Goal: Task Accomplishment & Management: Manage account settings

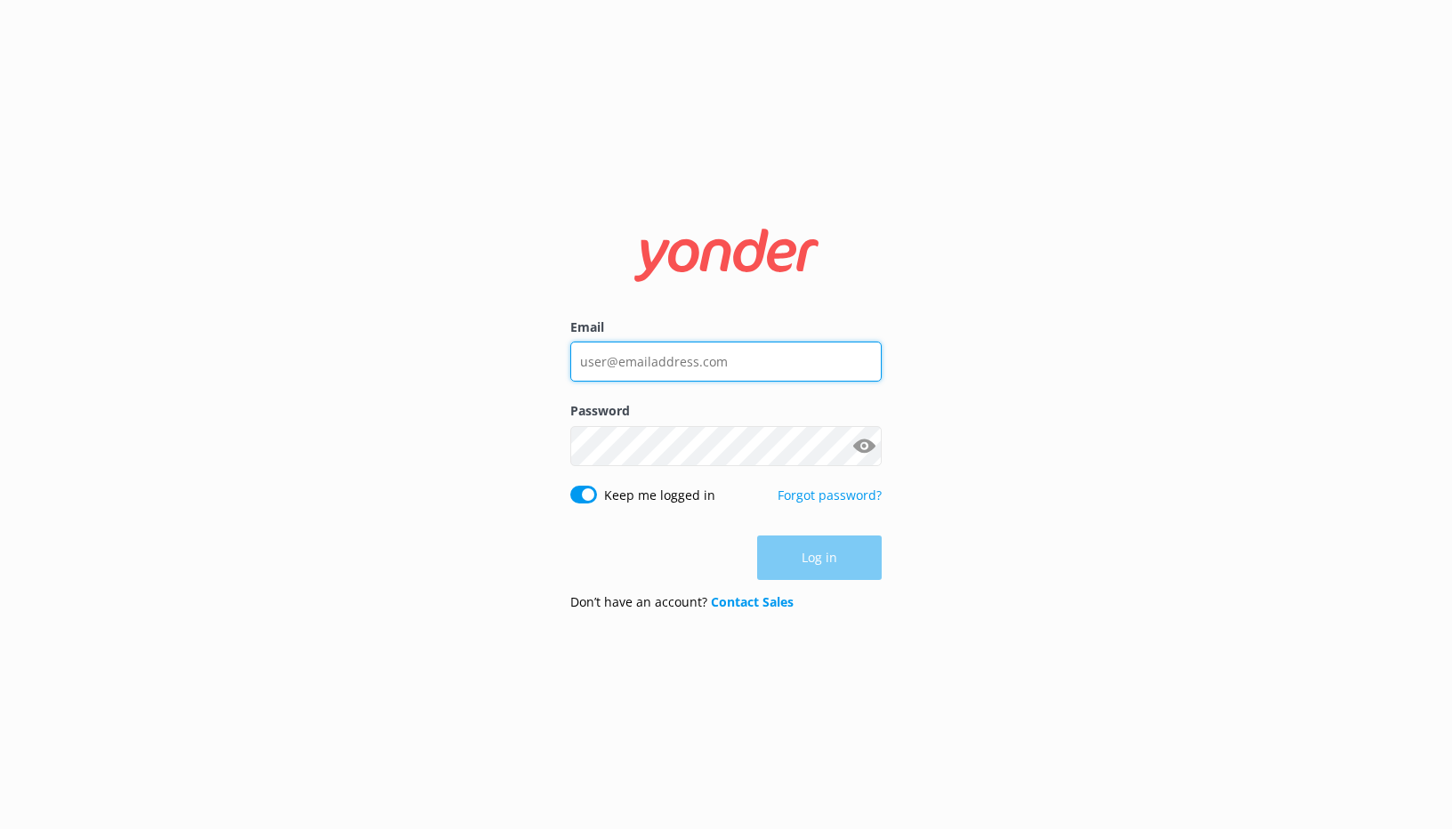
type input "[EMAIL_ADDRESS][DOMAIN_NAME]"
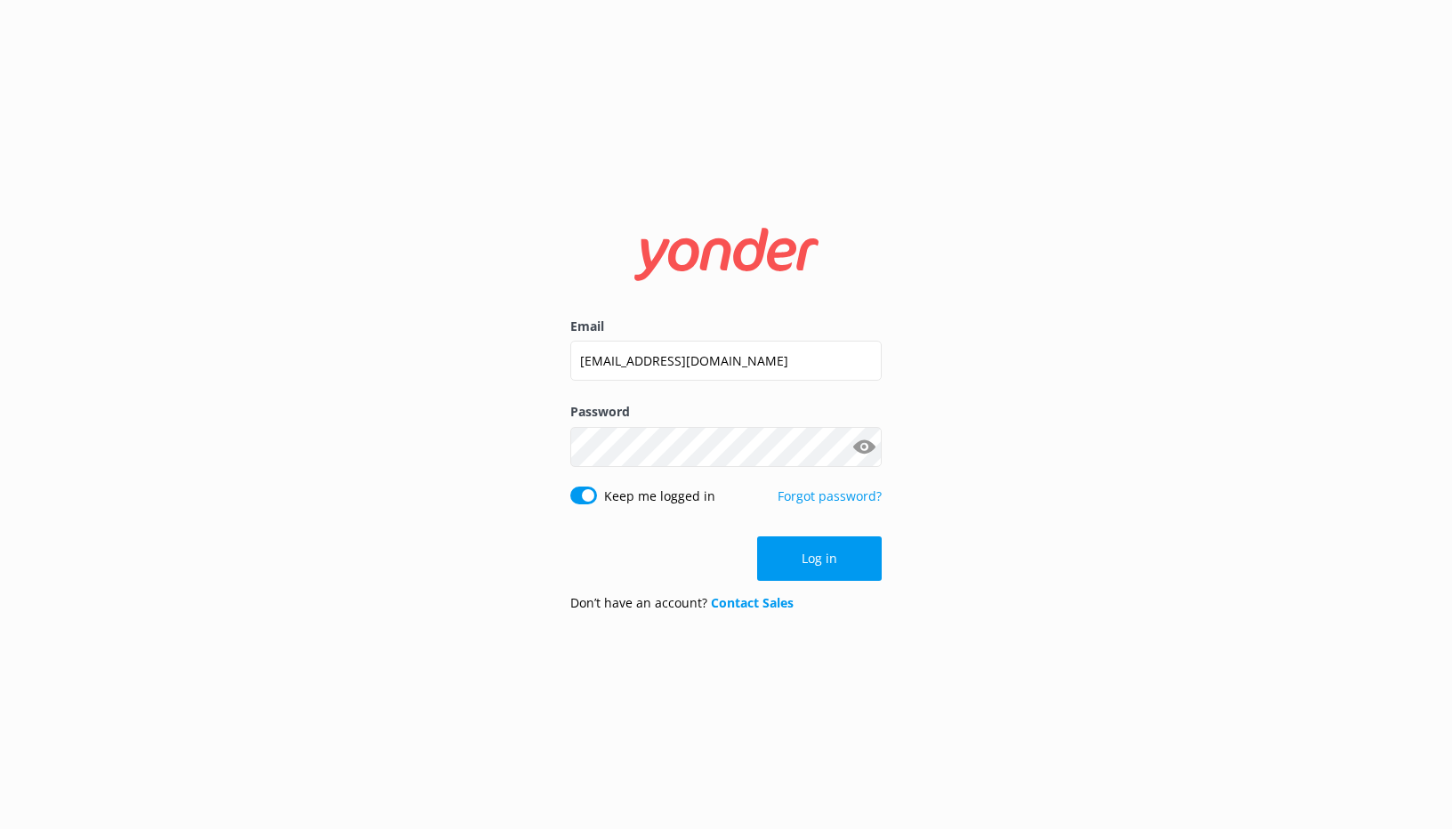
click at [807, 558] on div "Log in" at bounding box center [725, 558] width 311 height 44
click at [807, 558] on button "Log in" at bounding box center [819, 558] width 125 height 44
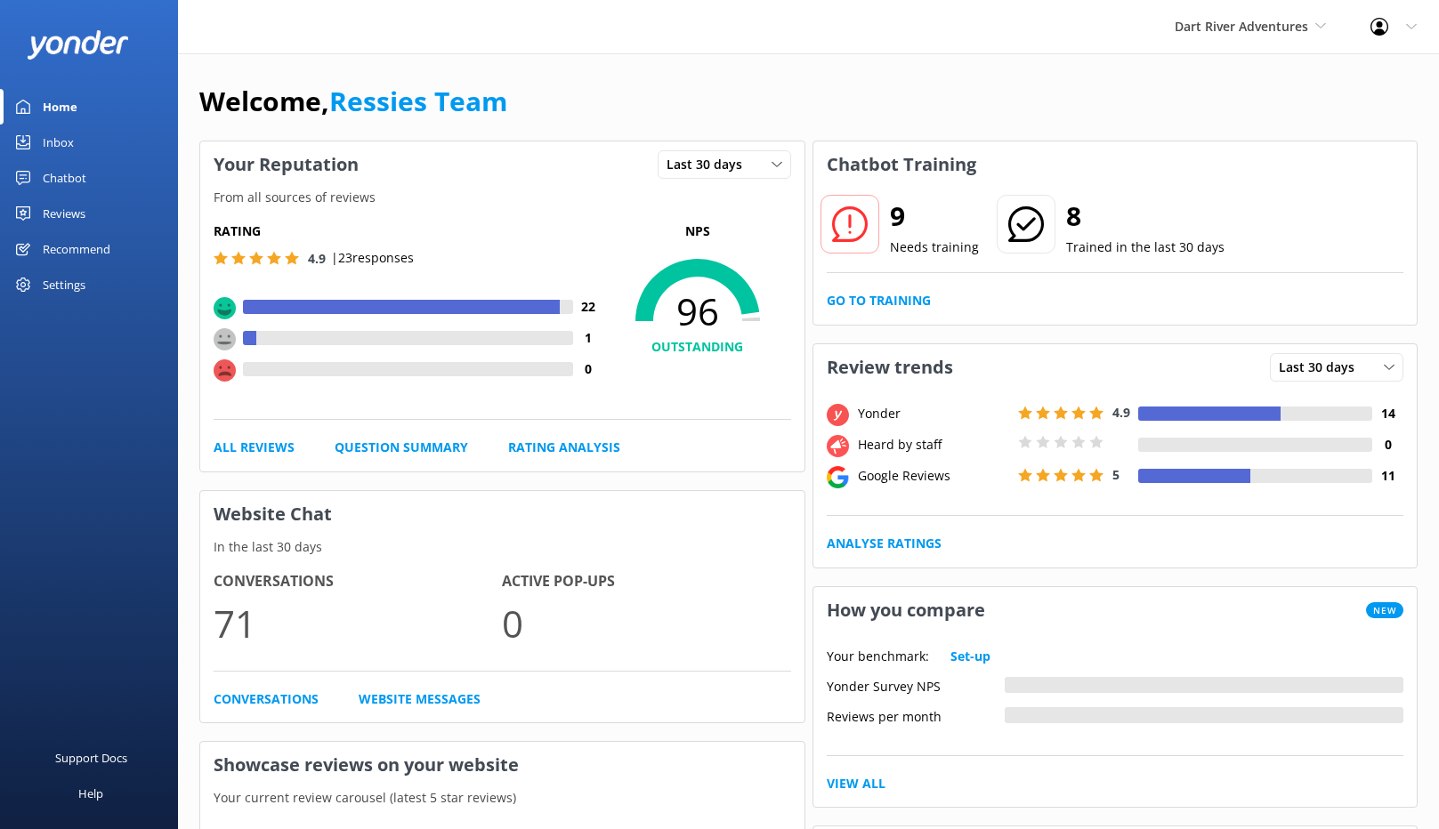
click at [109, 202] on link "Reviews" at bounding box center [89, 214] width 178 height 36
